Goal: Task Accomplishment & Management: Manage account settings

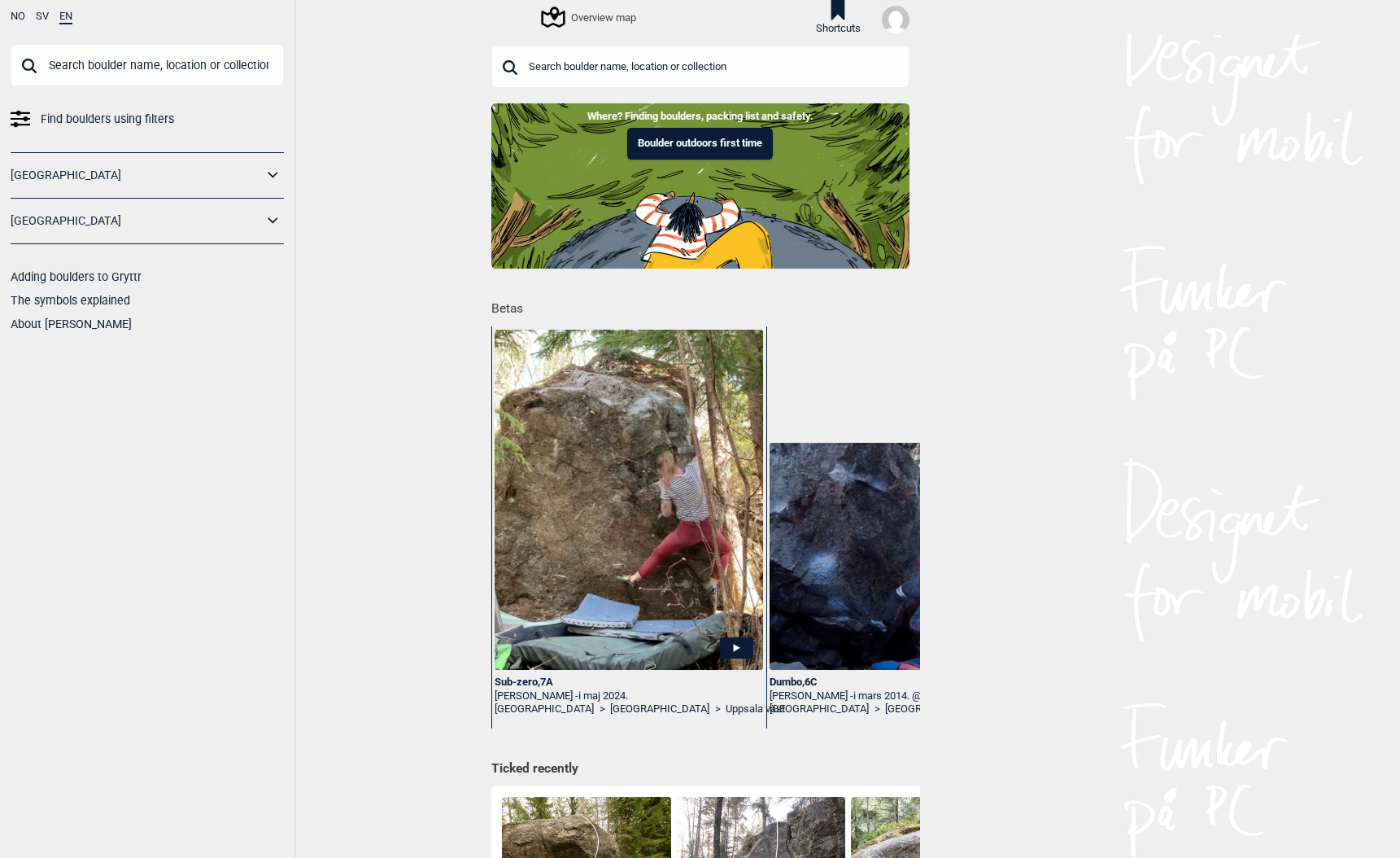
click at [897, 15] on img at bounding box center [895, 19] width 27 height 27
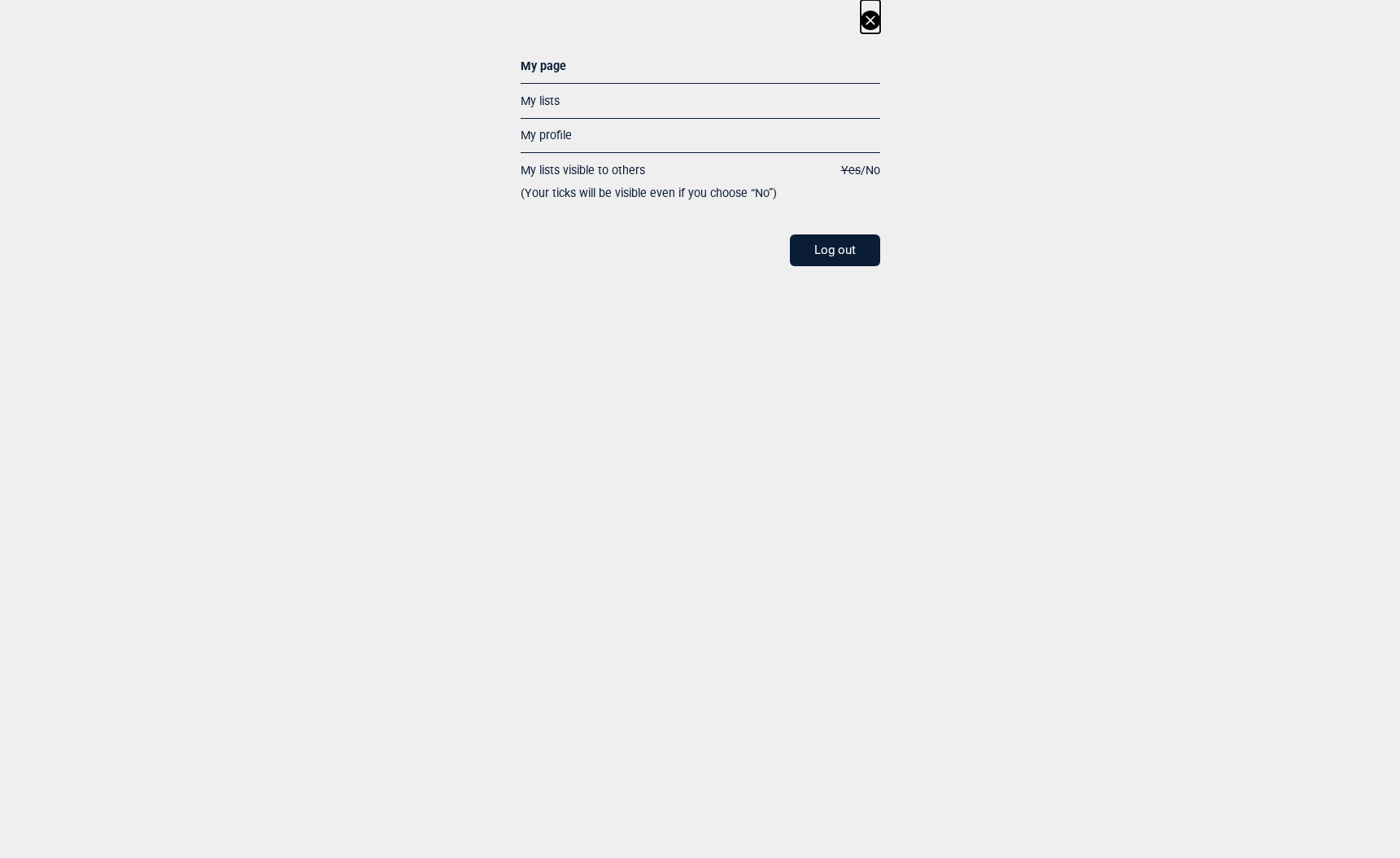
click at [534, 134] on link "My profile" at bounding box center [547, 134] width 51 height 13
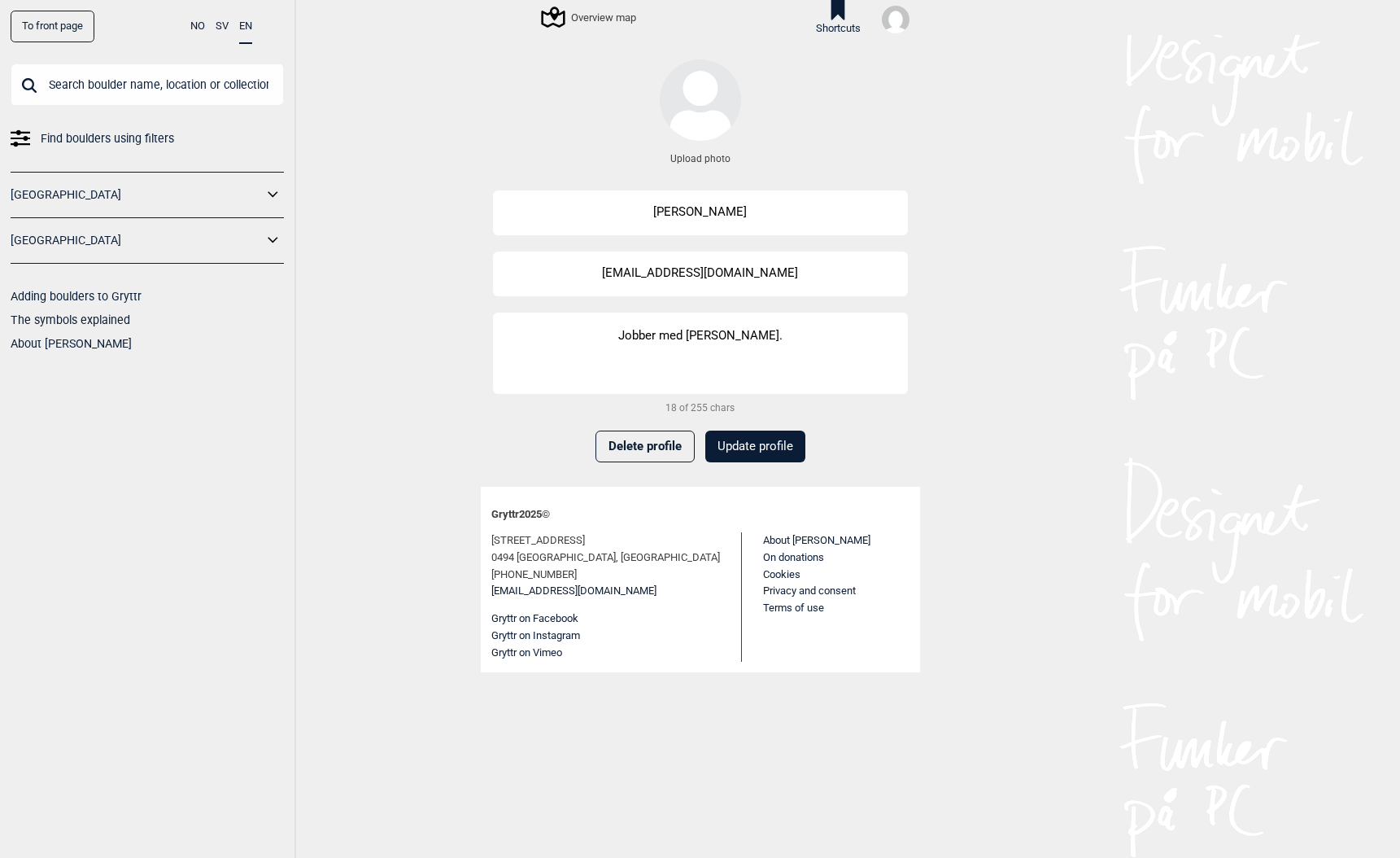
click at [43, 27] on link "To front page" at bounding box center [52, 27] width 84 height 32
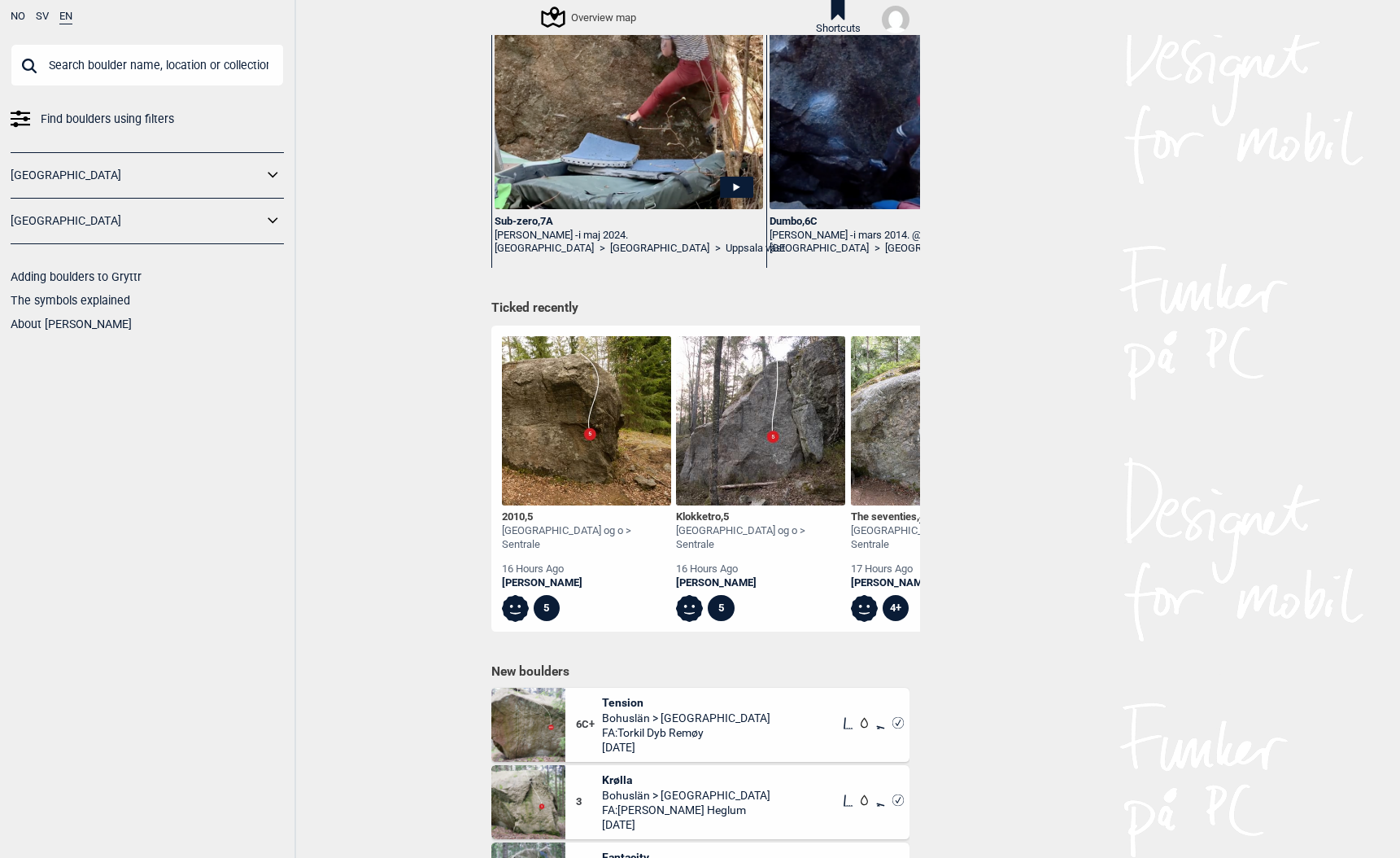
scroll to position [530, 0]
